Goal: Find specific page/section: Find specific page/section

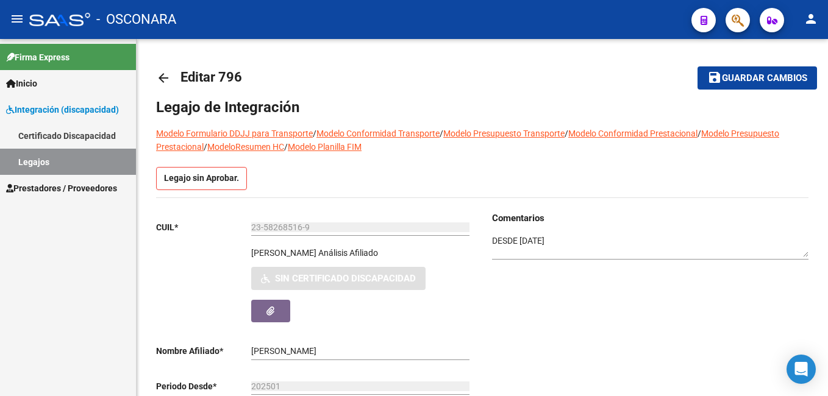
click at [77, 158] on link "Legajos" at bounding box center [68, 162] width 136 height 26
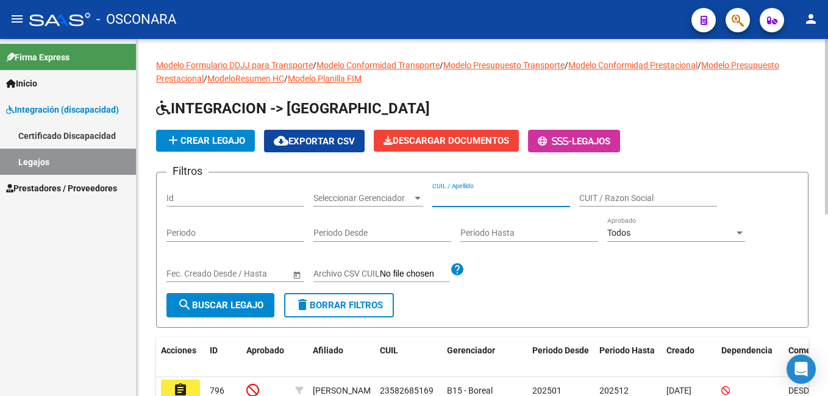
click at [465, 196] on input "CUIL / Apellido" at bounding box center [501, 198] width 138 height 10
type input "OBALLES"
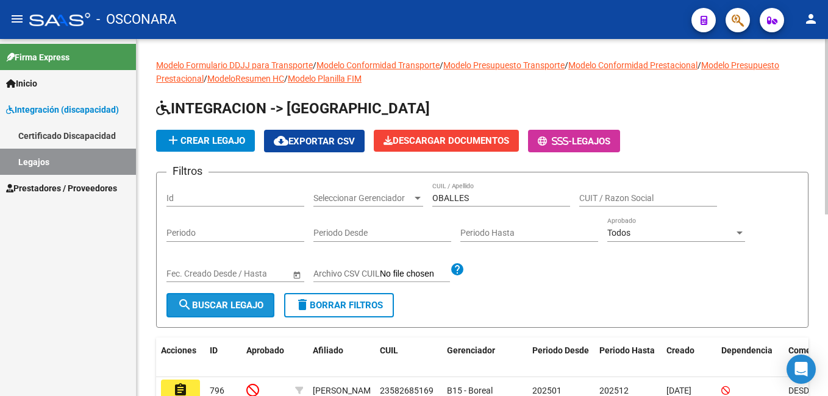
click at [211, 305] on span "search Buscar Legajo" at bounding box center [220, 305] width 86 height 11
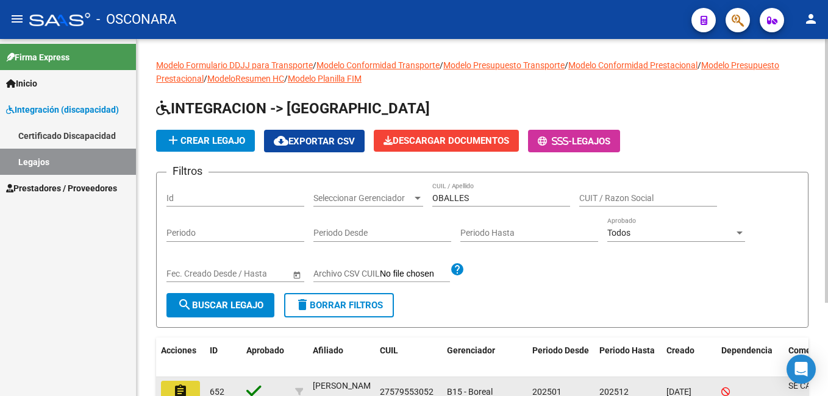
click at [181, 391] on mat-icon "assignment" at bounding box center [180, 391] width 15 height 15
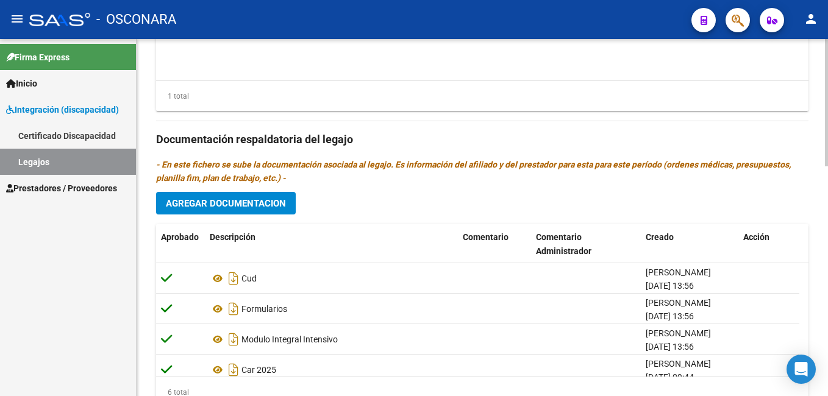
scroll to position [646, 0]
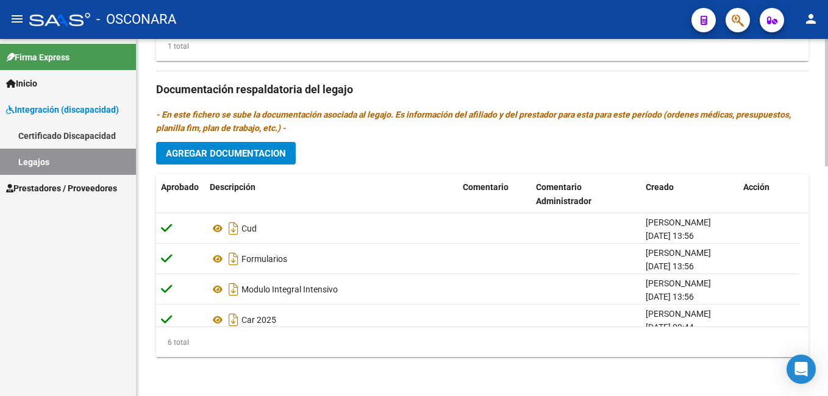
click at [827, 333] on html "menu - OSCONARA person Firma Express Inicio Instructivos Contacto OS Integració…" at bounding box center [414, 198] width 828 height 396
click at [827, 377] on html "menu - OSCONARA person Firma Express Inicio Instructivos Contacto OS Integració…" at bounding box center [414, 198] width 828 height 396
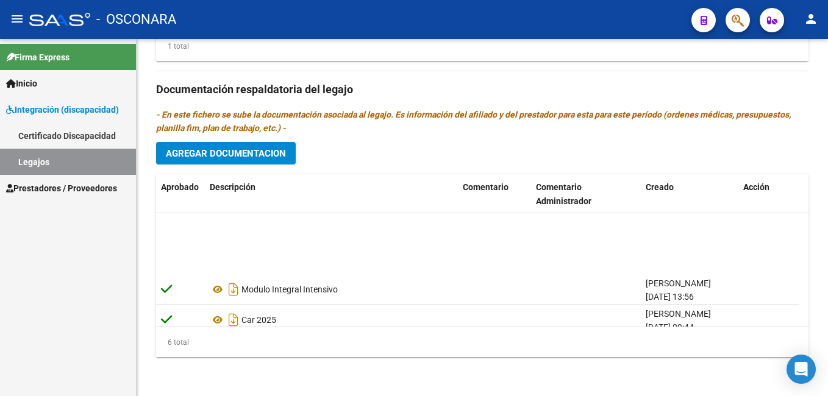
scroll to position [74, 0]
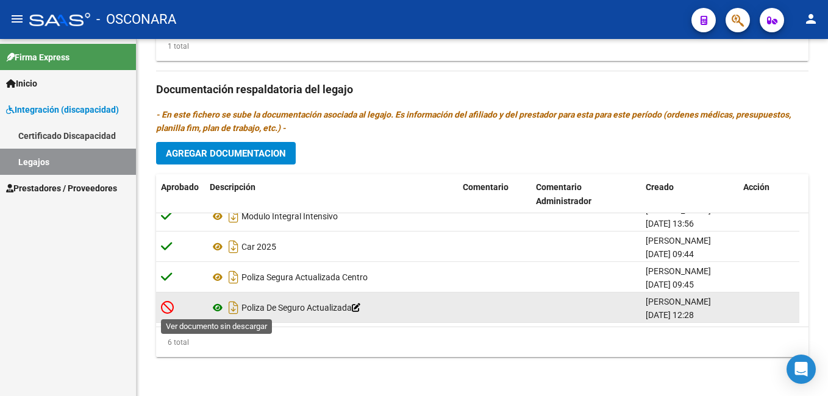
click at [217, 310] on icon at bounding box center [218, 307] width 16 height 15
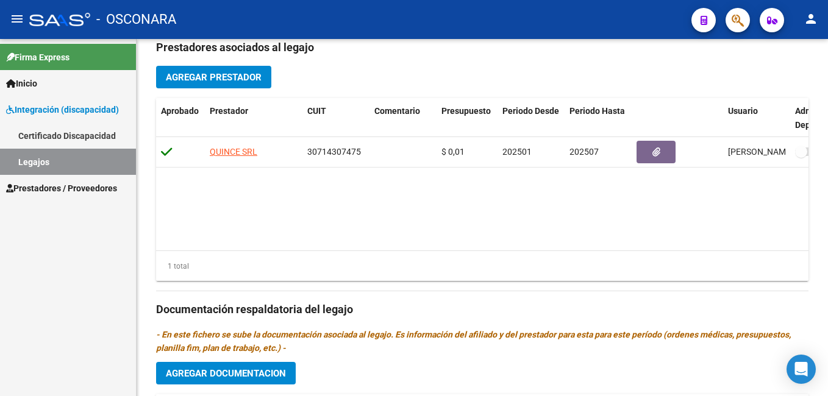
scroll to position [424, 0]
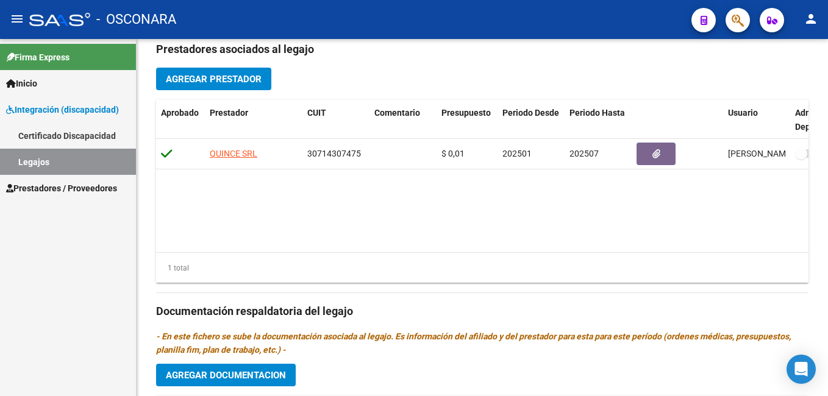
click at [827, 224] on html "menu - OSCONARA person Firma Express Inicio Instructivos Contacto OS Integració…" at bounding box center [414, 198] width 828 height 396
